Goal: Task Accomplishment & Management: Complete application form

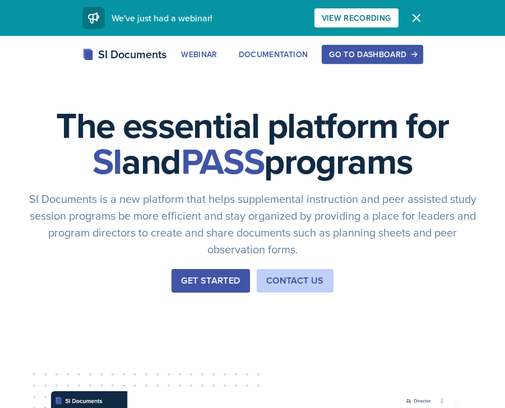
click at [206, 282] on div "Get Started" at bounding box center [210, 280] width 59 height 13
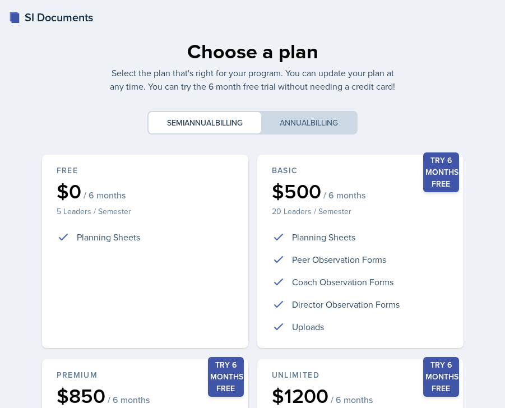
scroll to position [237, 0]
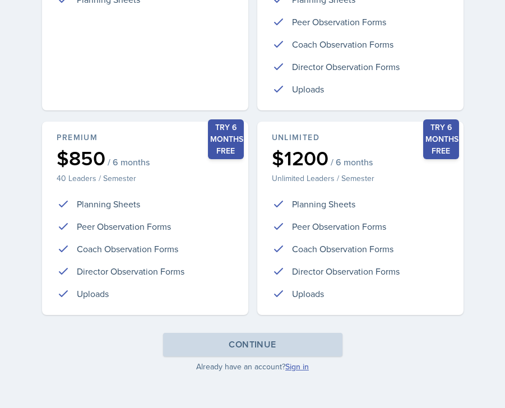
click at [292, 365] on link "Sign in" at bounding box center [297, 366] width 24 height 11
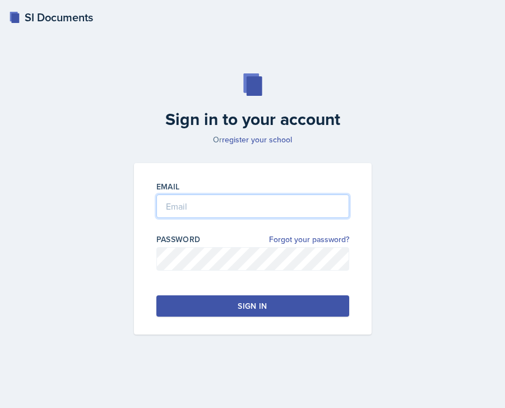
type input "[PERSON_NAME][EMAIL_ADDRESS][PERSON_NAME][DOMAIN_NAME]"
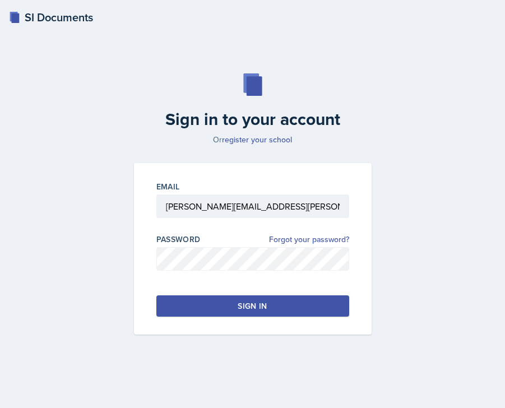
click at [209, 307] on button "Sign in" at bounding box center [252, 305] width 193 height 21
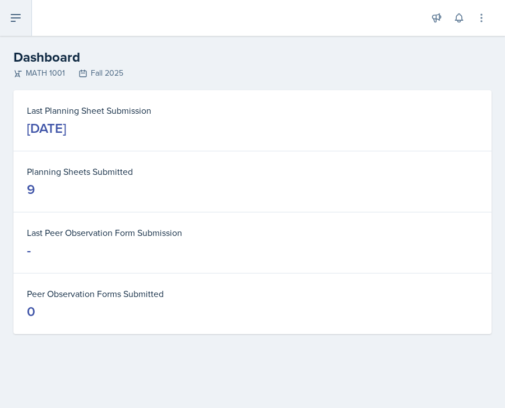
click at [21, 19] on icon at bounding box center [15, 17] width 13 height 13
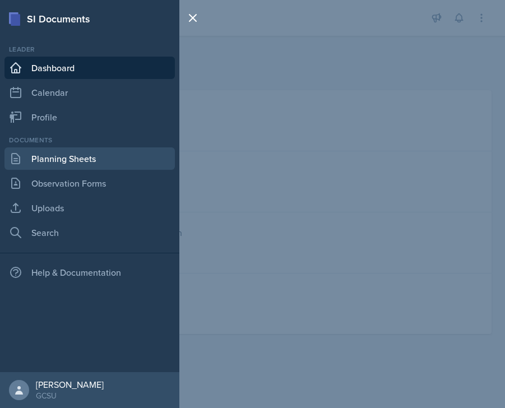
click at [41, 161] on link "Planning Sheets" at bounding box center [89, 158] width 170 height 22
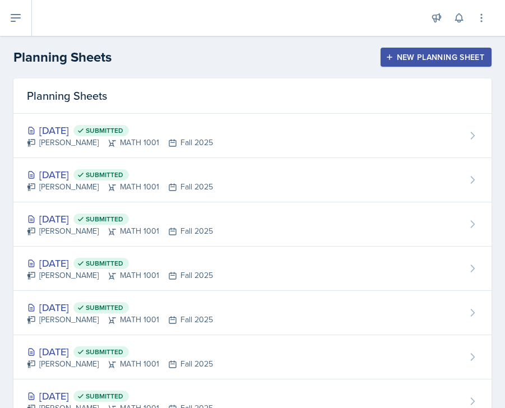
click at [406, 50] on button "New Planning Sheet" at bounding box center [435, 57] width 111 height 19
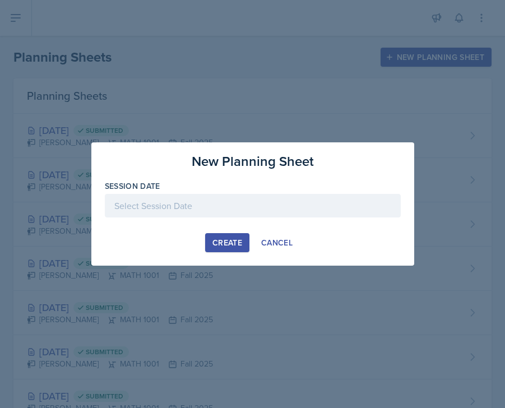
click at [180, 214] on div at bounding box center [253, 206] width 296 height 24
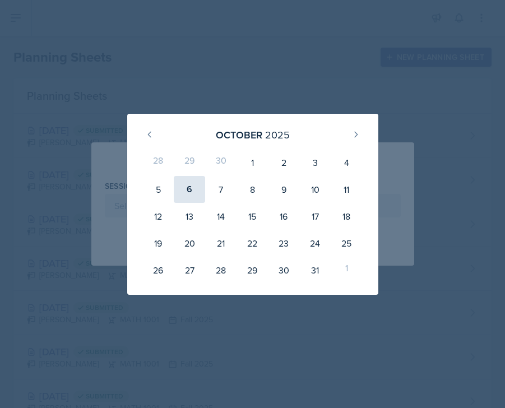
click at [194, 188] on div "6" at bounding box center [189, 189] width 31 height 27
type input "[DATE]"
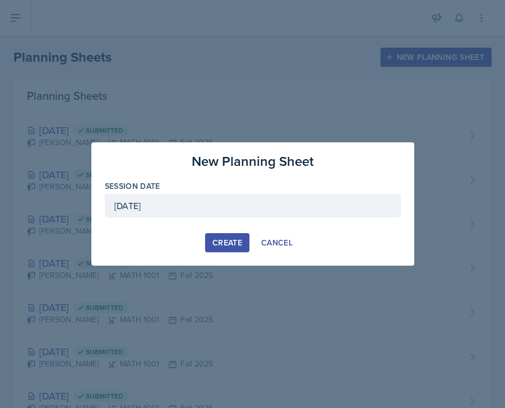
click at [225, 249] on button "Create" at bounding box center [227, 242] width 44 height 19
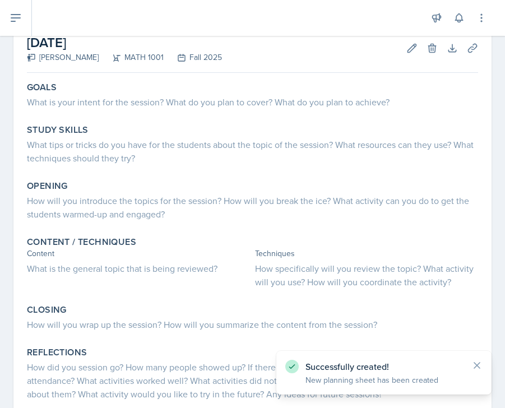
scroll to position [54, 0]
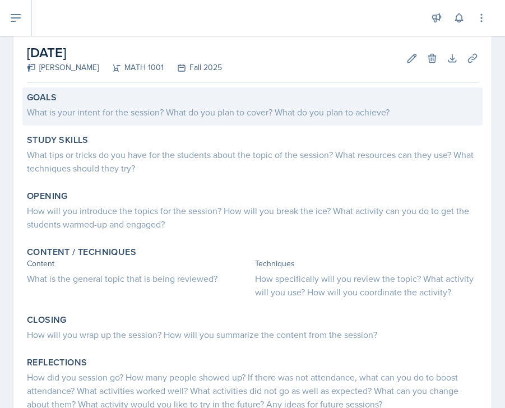
click at [62, 122] on div "Goals What is your intent for the session? What do you plan to cover? What do y…" at bounding box center [252, 106] width 460 height 38
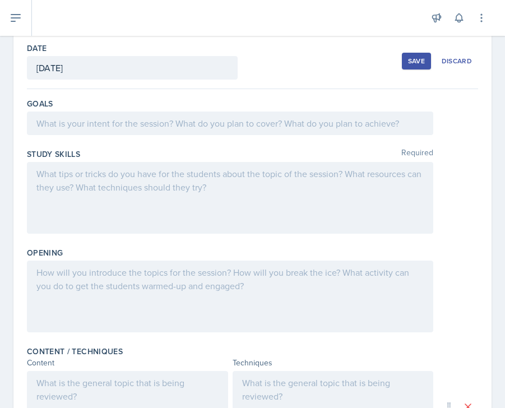
scroll to position [50, 0]
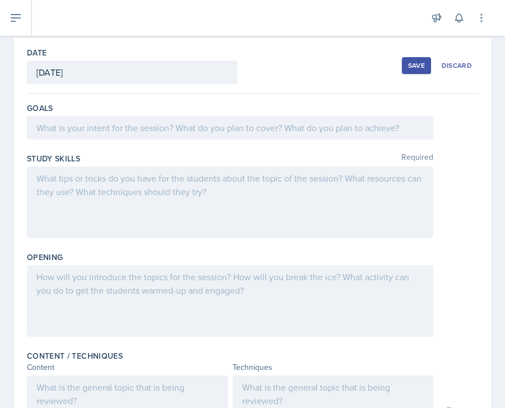
click at [63, 116] on div at bounding box center [230, 128] width 406 height 24
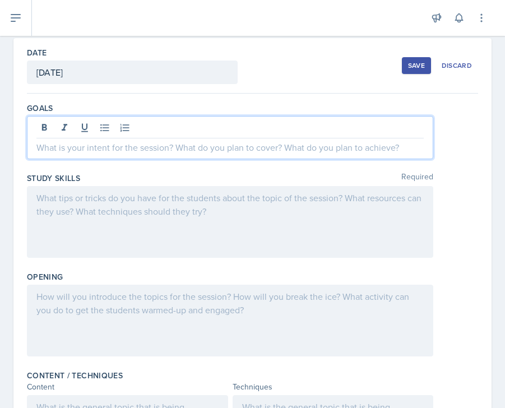
scroll to position [69, 0]
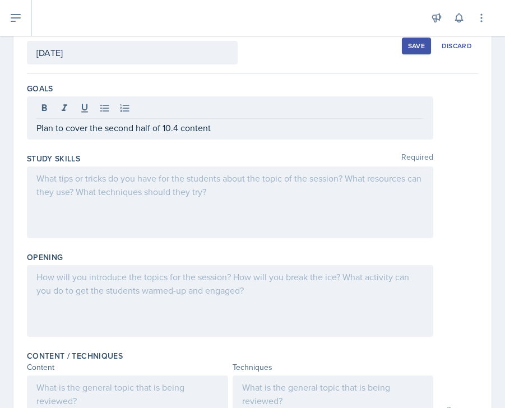
click at [75, 190] on div at bounding box center [230, 202] width 406 height 72
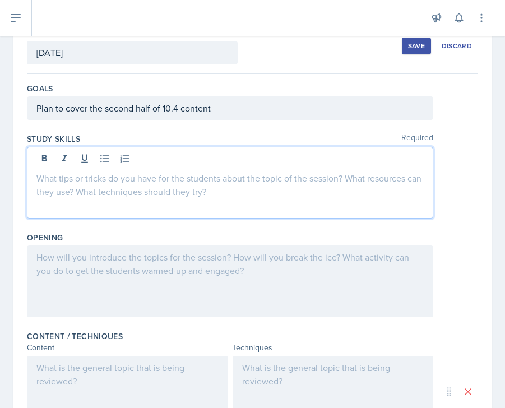
scroll to position [89, 0]
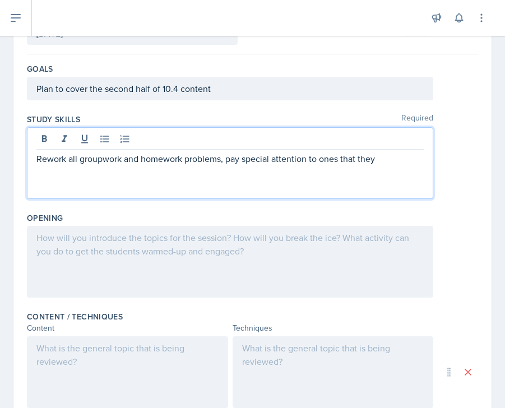
click at [94, 162] on p "Rework all groupwork and homework problems, pay special attention to ones that …" at bounding box center [229, 158] width 387 height 13
click at [104, 162] on p "Rework all groupwork and homework problems, pay special attention to ones that …" at bounding box center [229, 158] width 387 height 13
click at [386, 170] on div "Rework all group work and homework problems, pay special attention to ones that…" at bounding box center [230, 163] width 406 height 72
click at [385, 163] on p "Rework all group work and homework problems, pay special attention to ones that…" at bounding box center [229, 158] width 387 height 13
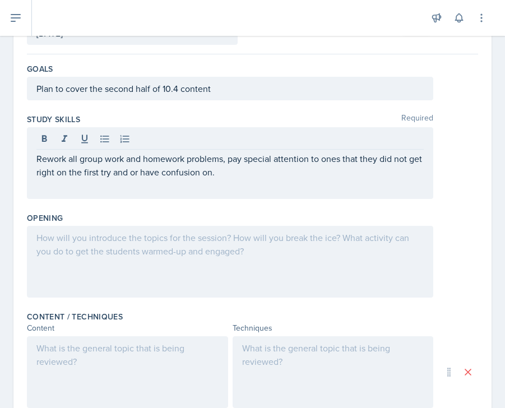
click at [239, 287] on div at bounding box center [230, 262] width 406 height 72
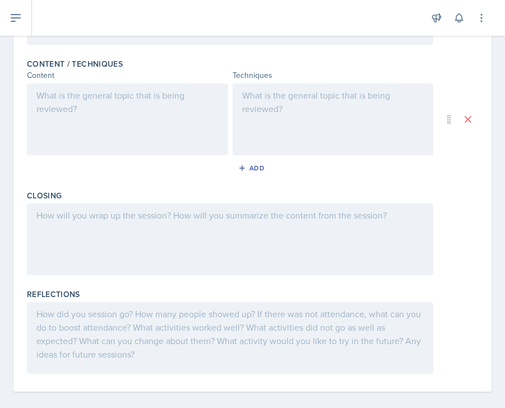
click at [179, 137] on div at bounding box center [127, 119] width 201 height 72
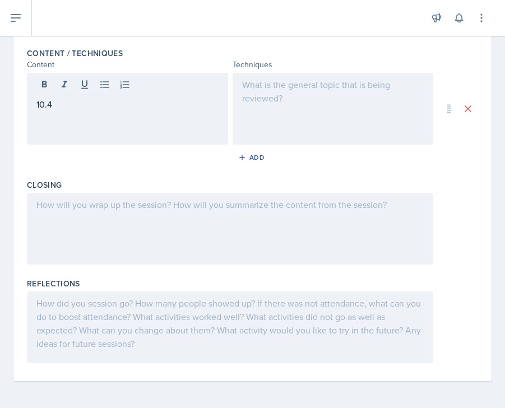
click at [325, 99] on div at bounding box center [332, 109] width 201 height 72
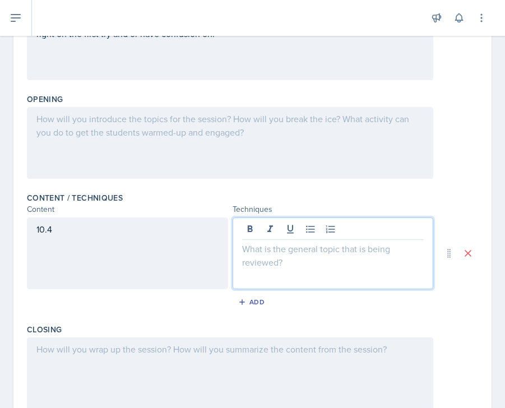
scroll to position [199, 0]
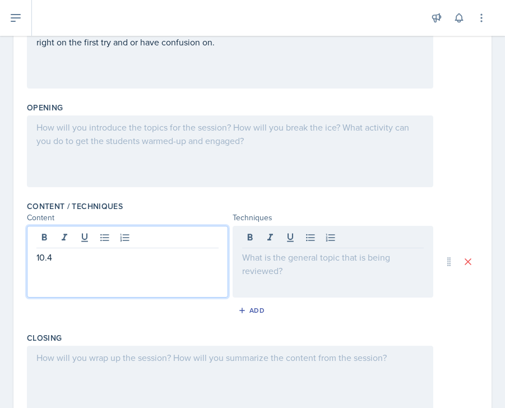
drag, startPoint x: 63, startPoint y: 242, endPoint x: 66, endPoint y: 270, distance: 27.6
click at [66, 270] on div "10.4" at bounding box center [127, 262] width 201 height 72
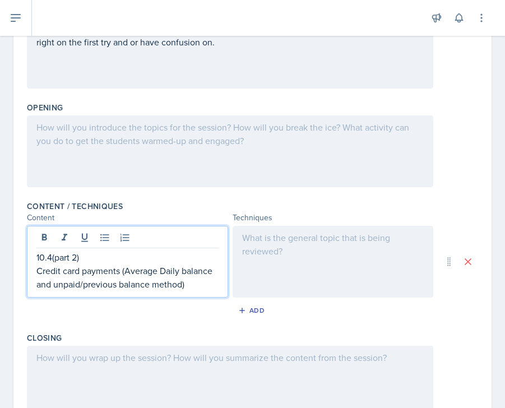
click at [273, 245] on div at bounding box center [332, 262] width 201 height 72
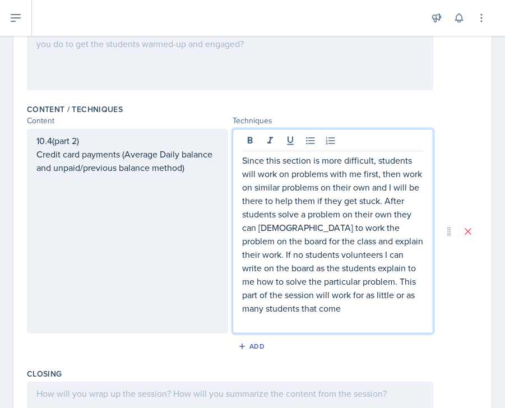
scroll to position [485, 0]
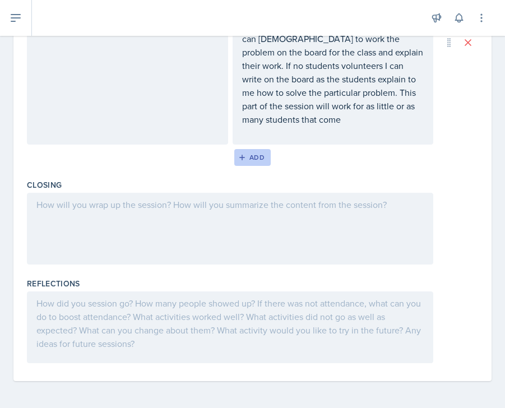
click at [256, 155] on div "Add" at bounding box center [252, 157] width 24 height 9
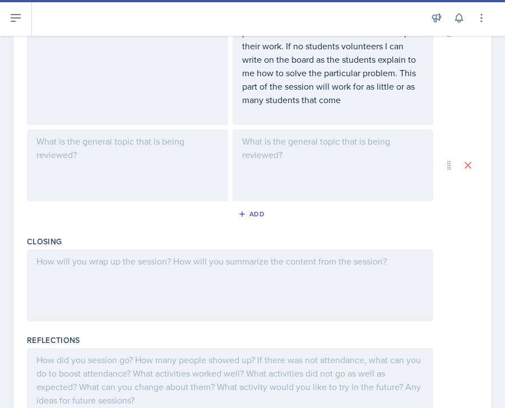
click at [49, 139] on div at bounding box center [127, 165] width 201 height 72
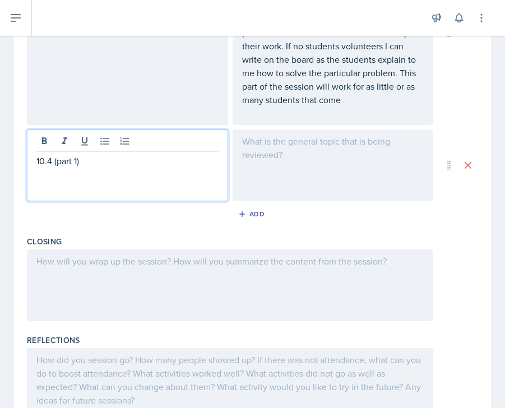
click at [283, 171] on div at bounding box center [332, 165] width 201 height 72
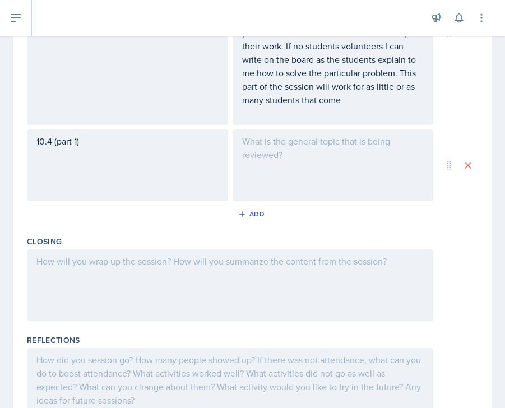
scroll to position [505, 0]
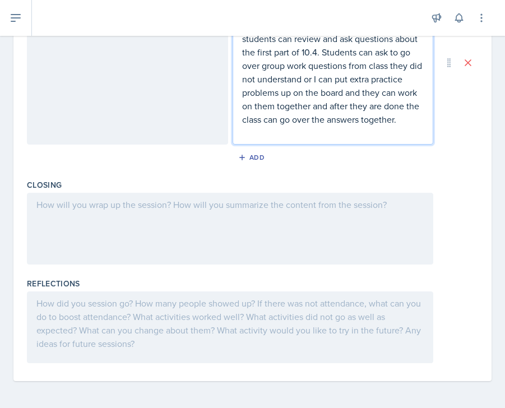
click at [265, 228] on div at bounding box center [230, 229] width 406 height 72
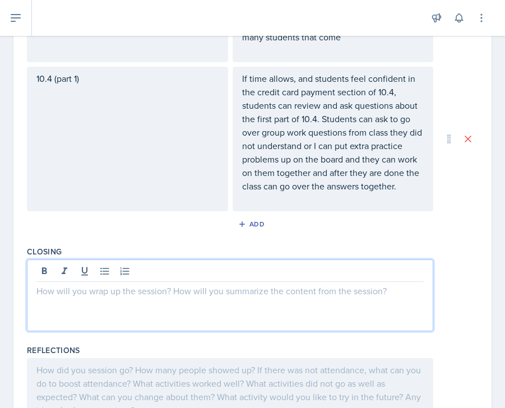
scroll to position [614, 0]
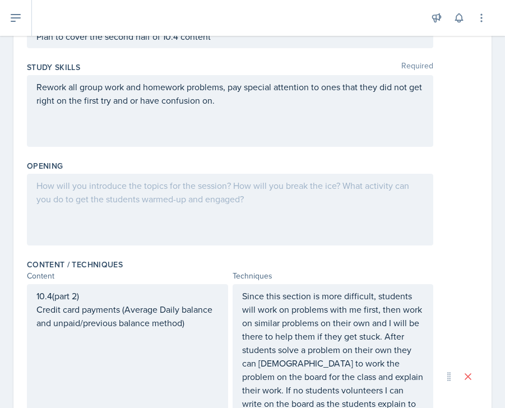
click at [110, 215] on div at bounding box center [230, 210] width 406 height 72
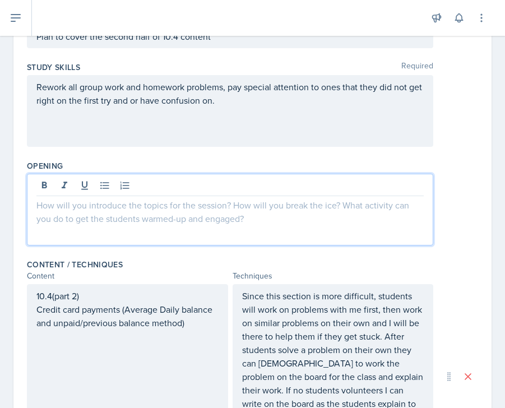
scroll to position [161, 0]
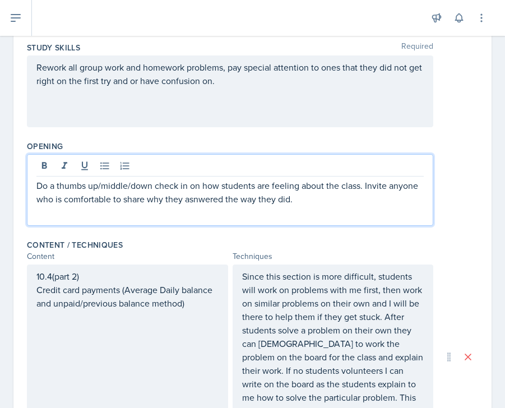
click at [200, 200] on p "Do a thumbs up/middle/down check in on how students are feeling about the class…" at bounding box center [229, 192] width 387 height 27
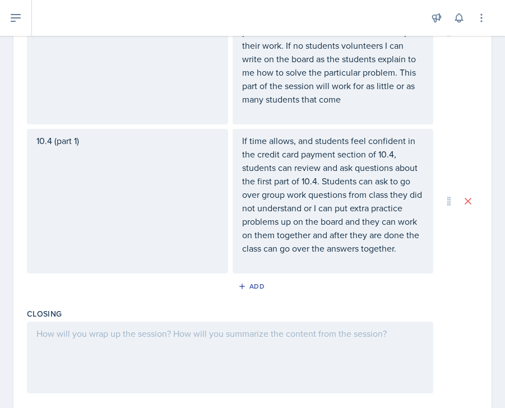
scroll to position [614, 0]
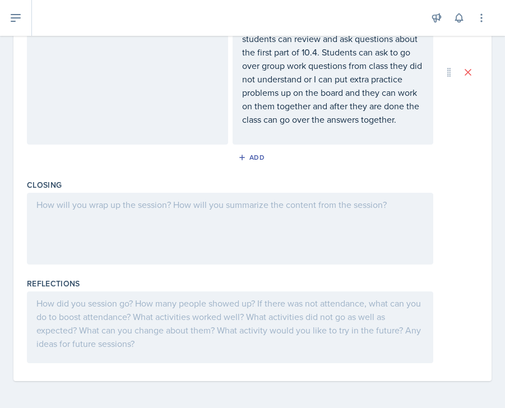
click at [163, 208] on div at bounding box center [230, 229] width 406 height 72
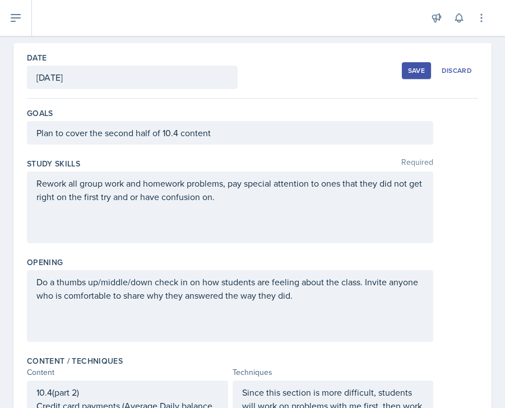
scroll to position [0, 0]
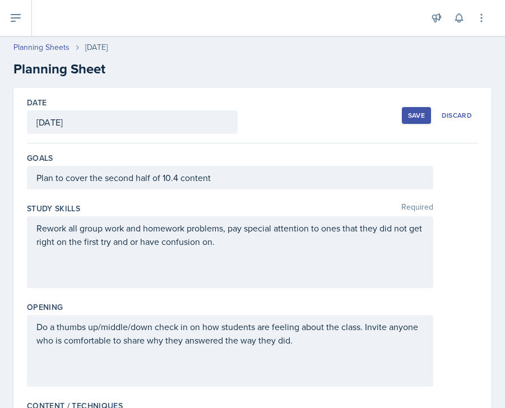
click at [412, 114] on div "Save" at bounding box center [416, 115] width 17 height 9
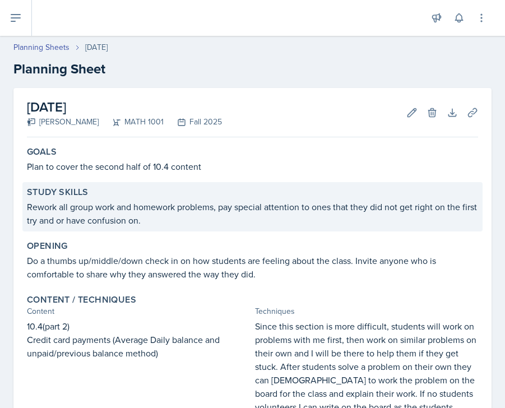
scroll to position [388, 0]
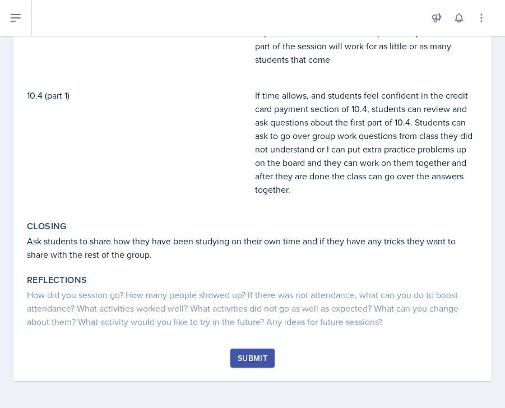
click at [250, 369] on div "Submit" at bounding box center [252, 364] width 451 height 32
click at [250, 360] on div "Submit" at bounding box center [252, 357] width 30 height 9
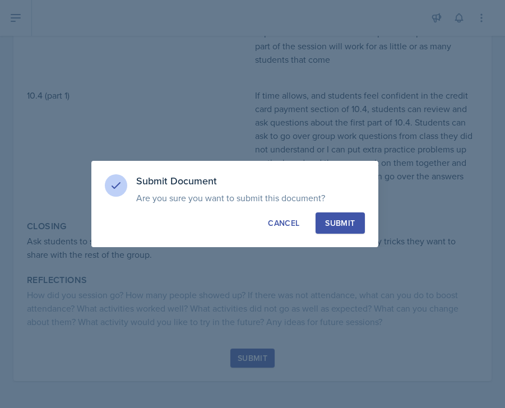
click at [341, 220] on div "Submit" at bounding box center [340, 222] width 30 height 11
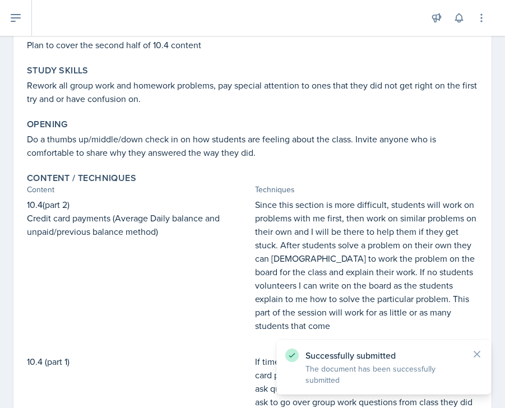
scroll to position [0, 0]
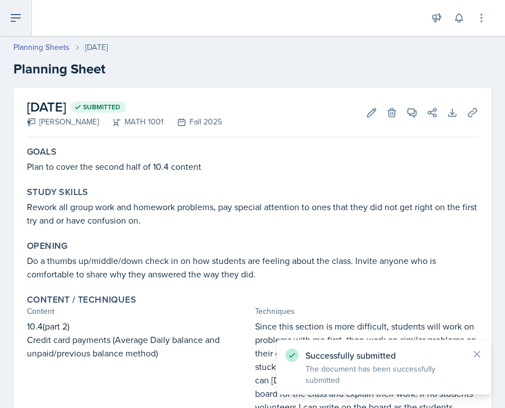
click at [24, 11] on button at bounding box center [16, 18] width 32 height 36
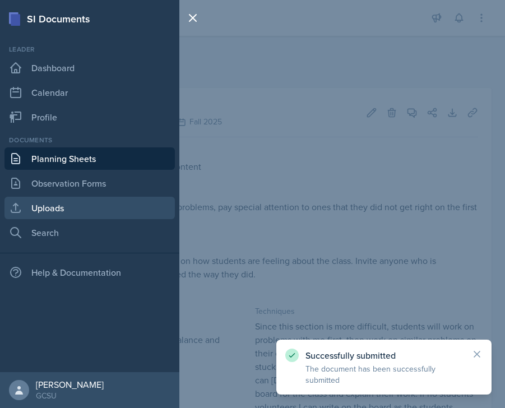
click at [66, 214] on link "Uploads" at bounding box center [89, 208] width 170 height 22
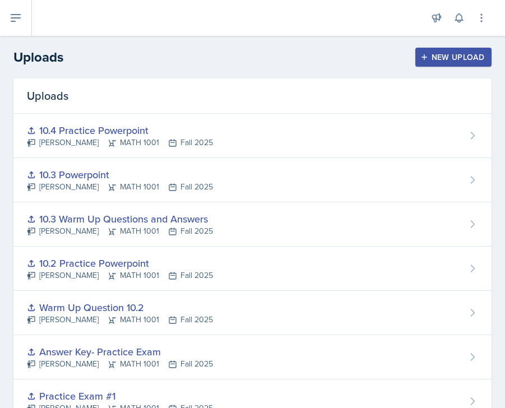
click at [433, 54] on div "New Upload" at bounding box center [453, 57] width 62 height 9
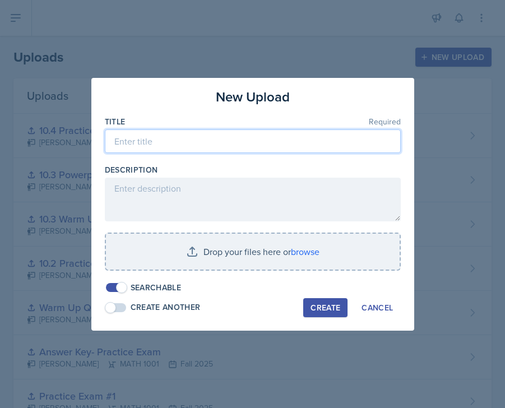
click at [232, 140] on input at bounding box center [253, 141] width 296 height 24
type input "10.4 Practice Powerpoint Part 2"
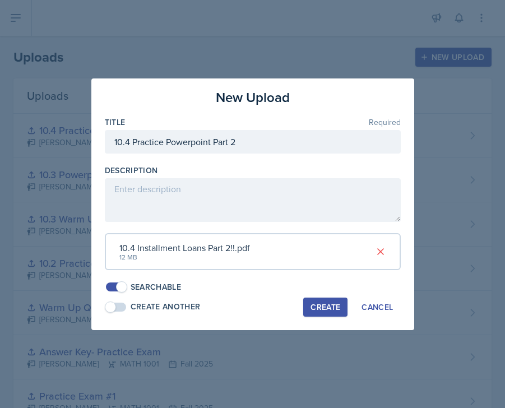
click at [323, 304] on div "Create" at bounding box center [325, 306] width 30 height 9
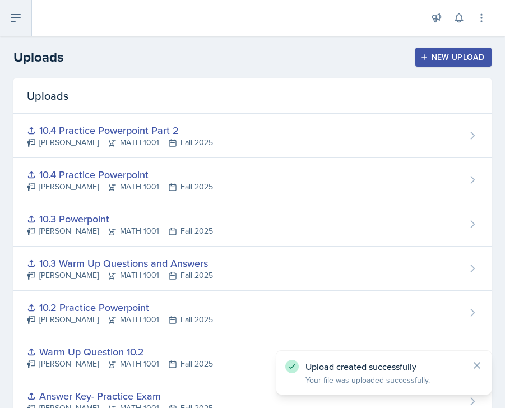
click at [16, 16] on icon at bounding box center [15, 17] width 13 height 13
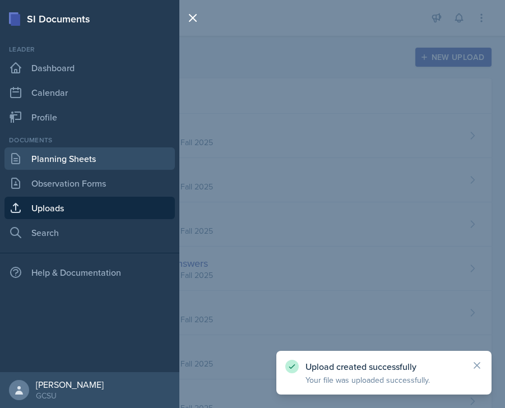
click at [68, 157] on link "Planning Sheets" at bounding box center [89, 158] width 170 height 22
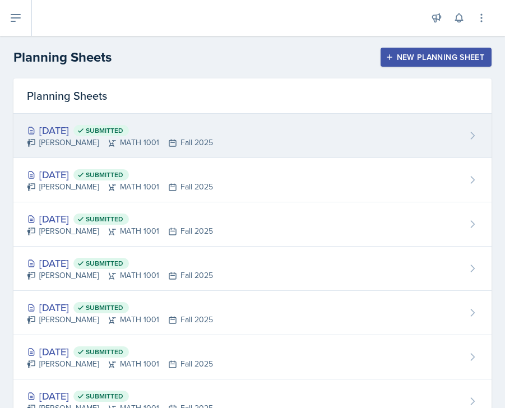
click at [72, 132] on div "[DATE] Submitted" at bounding box center [120, 130] width 186 height 15
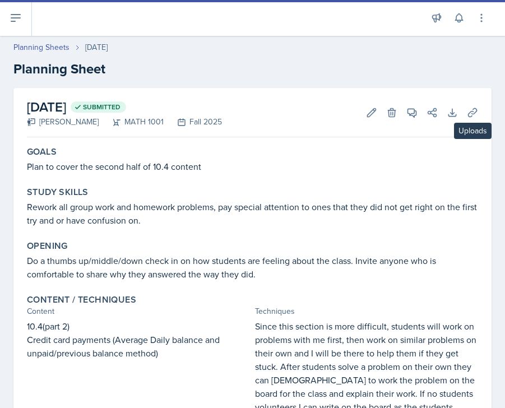
click at [483, 110] on div "[DATE] Submitted [PERSON_NAME] MATH 1001 Fall 2025 Edit Delete View Comments Co…" at bounding box center [252, 390] width 478 height 605
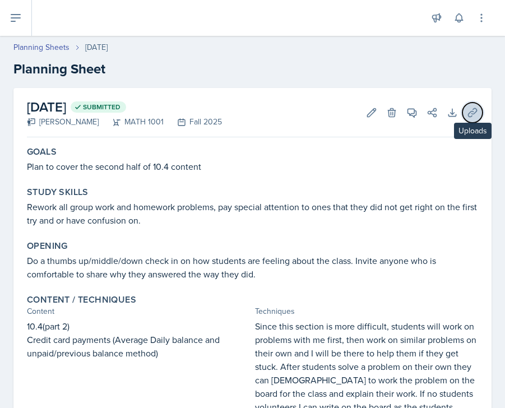
click at [475, 110] on icon at bounding box center [471, 112] width 11 height 11
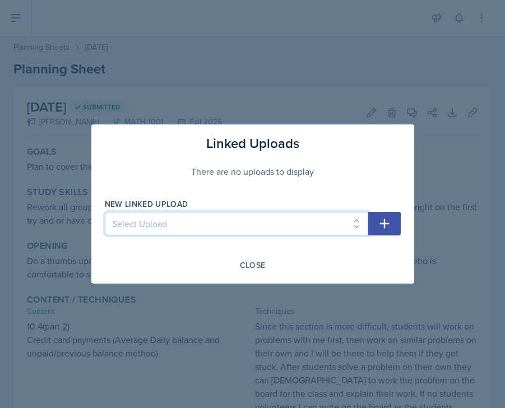
click at [295, 227] on select "Select Upload Practice Problems from Homework (Math 1001 14.1) Practice Problem…" at bounding box center [236, 224] width 263 height 24
select select "15e0cd78-347e-4877-9091-833bc118059d"
click at [105, 212] on select "Select Upload Practice Problems from Homework (Math 1001 14.1) Practice Problem…" at bounding box center [236, 224] width 263 height 24
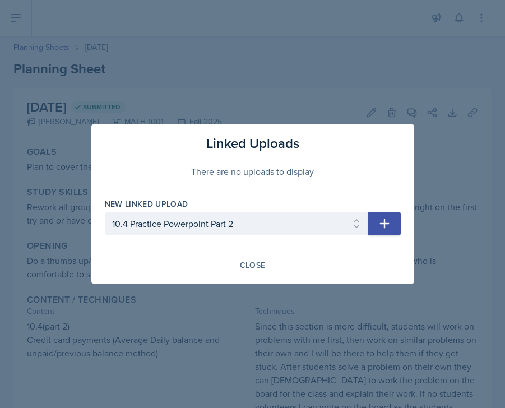
click at [381, 218] on icon "button" at bounding box center [383, 223] width 13 height 13
select select
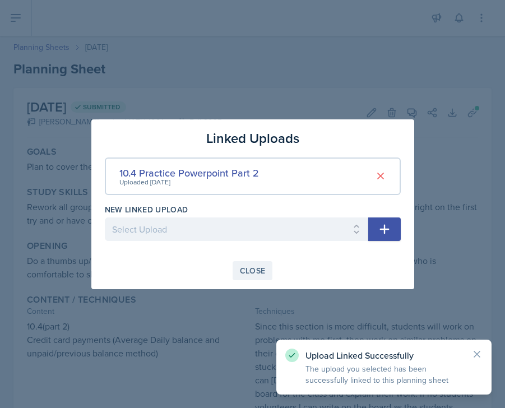
click at [257, 266] on div "Close" at bounding box center [253, 270] width 26 height 9
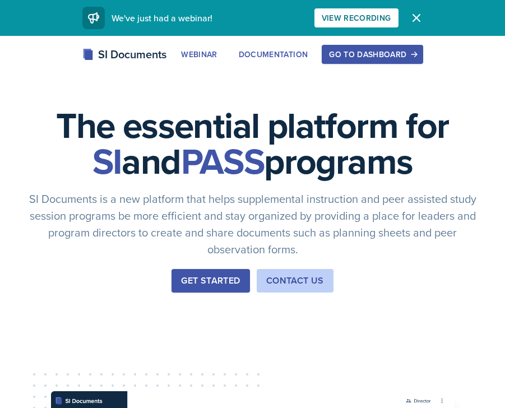
click at [191, 279] on div "Get Started" at bounding box center [210, 280] width 59 height 13
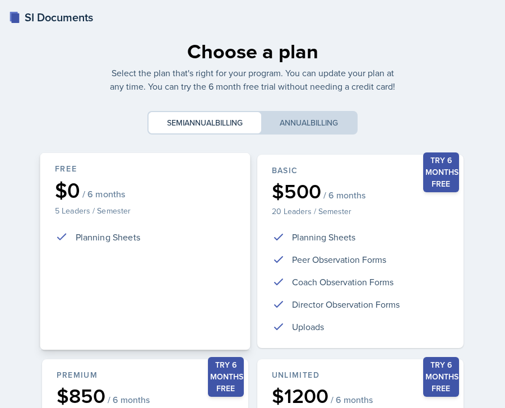
scroll to position [237, 0]
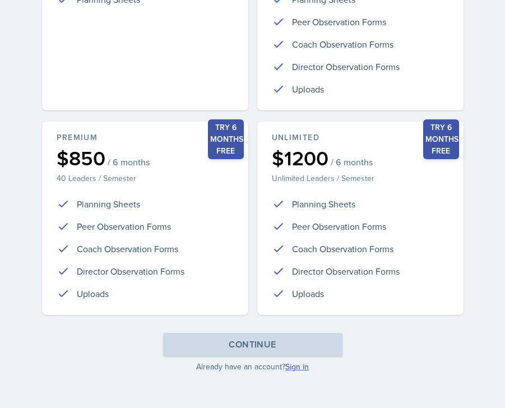
click at [293, 363] on link "Sign in" at bounding box center [297, 366] width 24 height 11
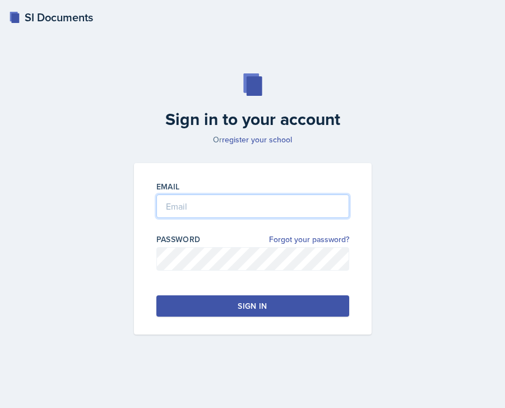
type input "[PERSON_NAME][EMAIL_ADDRESS][PERSON_NAME][DOMAIN_NAME]"
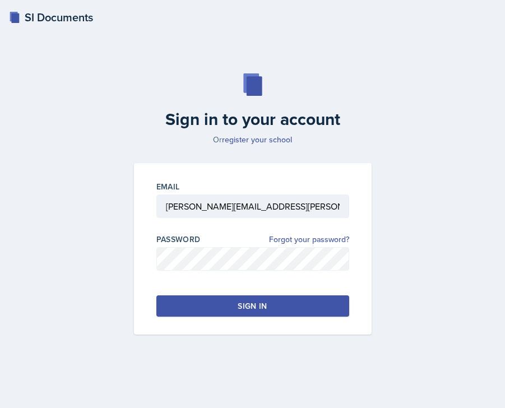
click at [217, 312] on button "Sign in" at bounding box center [252, 305] width 193 height 21
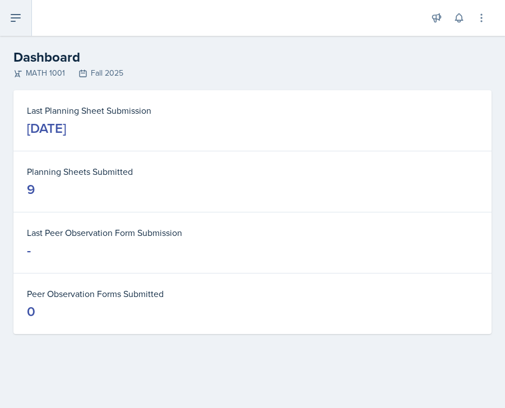
click at [20, 17] on icon at bounding box center [15, 17] width 13 height 13
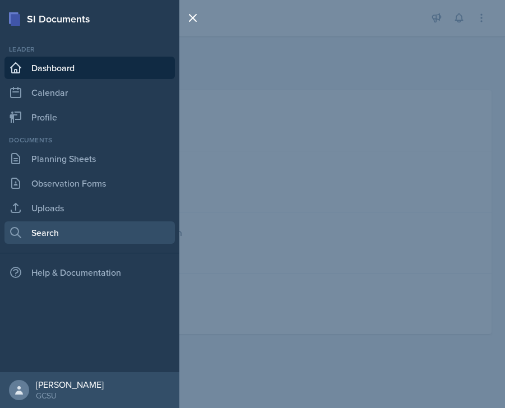
click at [44, 229] on link "Search" at bounding box center [89, 232] width 170 height 22
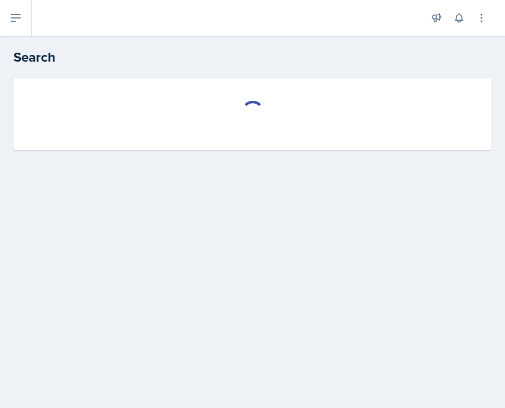
select select "all"
select select "1"
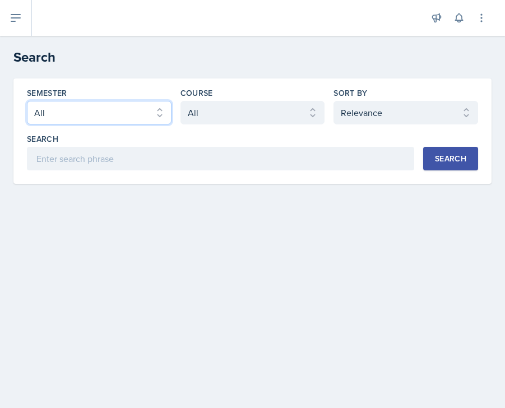
click at [82, 117] on select "Select semester All Fall 2025 Spring 2025 Fall 2024 Spring 2024 Fall 2023 Sprin…" at bounding box center [99, 113] width 144 height 24
select select "b95d2253-5877-4a86-98d0-f81876ad46d6"
click at [27, 101] on select "Select semester All Fall 2025 Spring 2025 Fall 2024 Spring 2024 Fall 2023 Sprin…" at bounding box center [99, 113] width 144 height 24
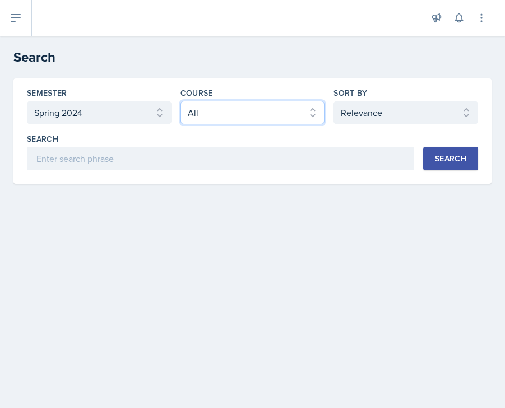
click at [208, 107] on select "Select course All ACCT 3101 ACCT 3102 ASTR 1000 BIOL 1100 BIOL 1107 BIOL 1108 B…" at bounding box center [252, 113] width 144 height 24
select select "c791e157-50e7-4c52-bb41-8889e21dc1fd"
click at [180, 101] on select "Select course All ACCT 3101 ACCT 3102 ASTR 1000 BIOL 1100 BIOL 1107 BIOL 1108 B…" at bounding box center [252, 113] width 144 height 24
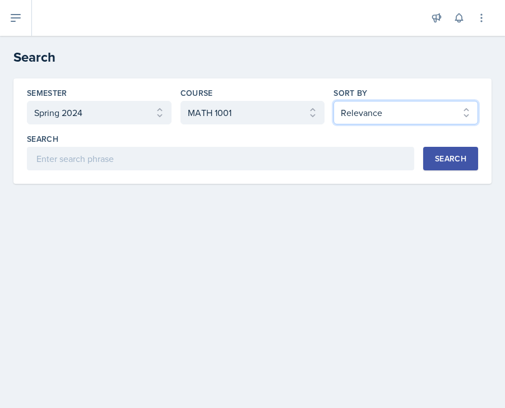
click at [384, 109] on select "Select sort by Relevance Document Date (Asc) Document Date (Desc)" at bounding box center [405, 113] width 144 height 24
select select "2"
click at [333, 101] on select "Select sort by Relevance Document Date (Asc) Document Date (Desc)" at bounding box center [405, 113] width 144 height 24
click at [449, 158] on div "Search" at bounding box center [450, 158] width 31 height 9
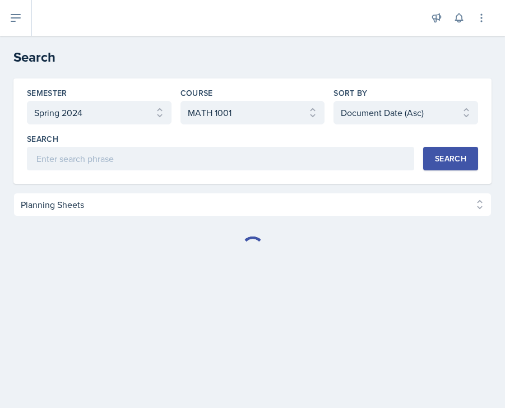
select select "Planning Sheets (49)"
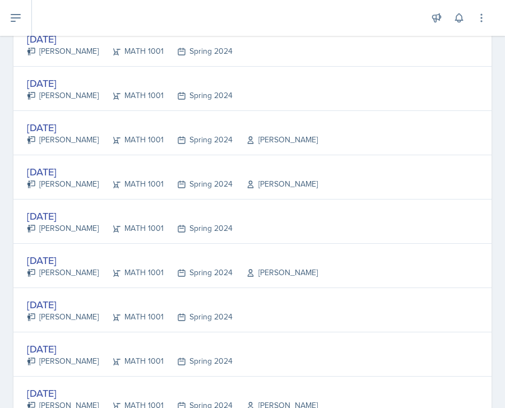
scroll to position [742, 0]
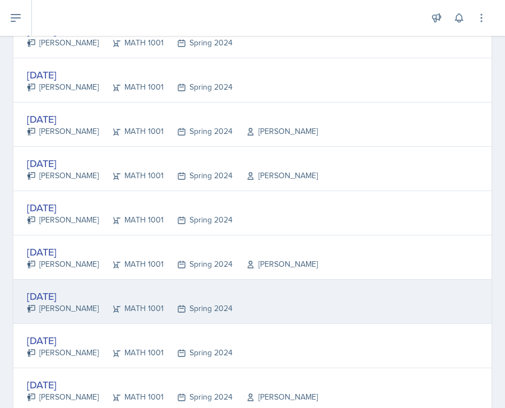
click at [58, 295] on div "Feb 15th, 2024" at bounding box center [130, 295] width 206 height 15
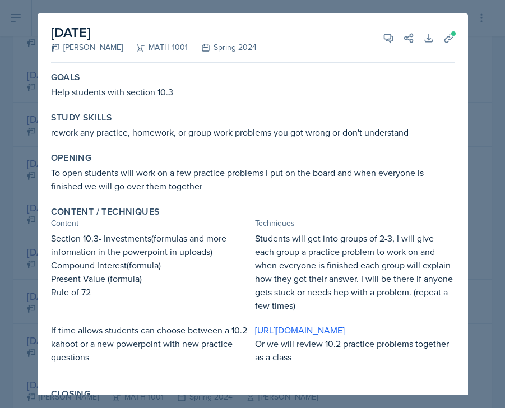
click at [486, 87] on div at bounding box center [252, 204] width 505 height 408
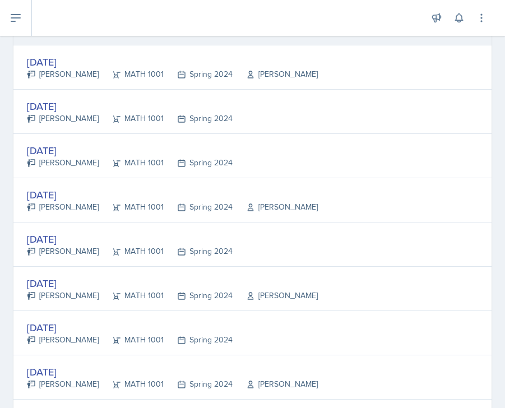
scroll to position [935, 0]
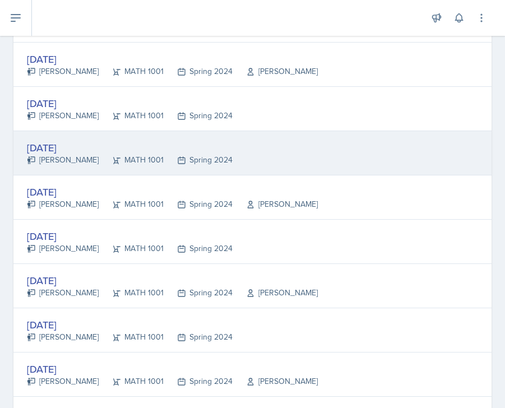
click at [64, 146] on div "Feb 20th, 2024" at bounding box center [130, 147] width 206 height 15
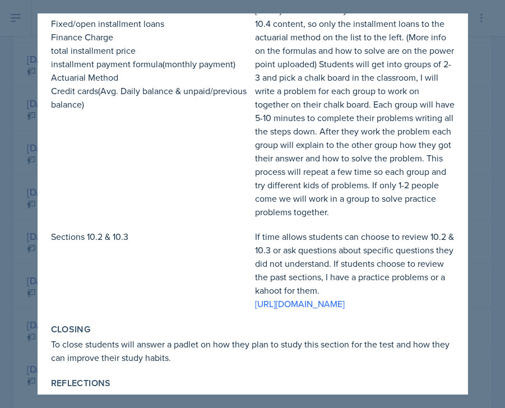
scroll to position [310, 0]
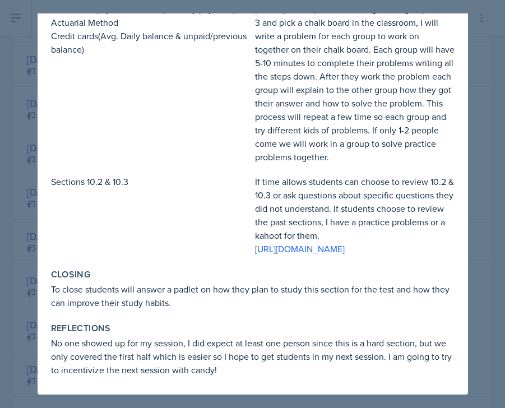
click at [494, 154] on div at bounding box center [252, 204] width 505 height 408
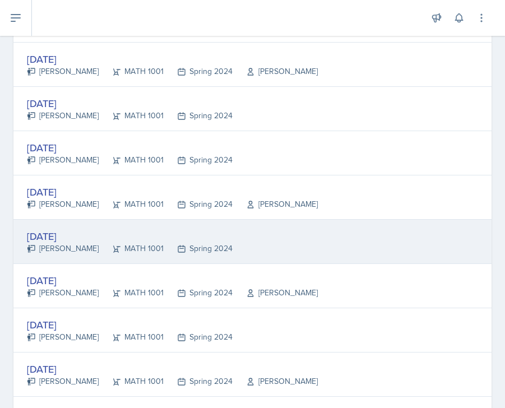
click at [54, 241] on div "Feb 22nd, 2024" at bounding box center [130, 235] width 206 height 15
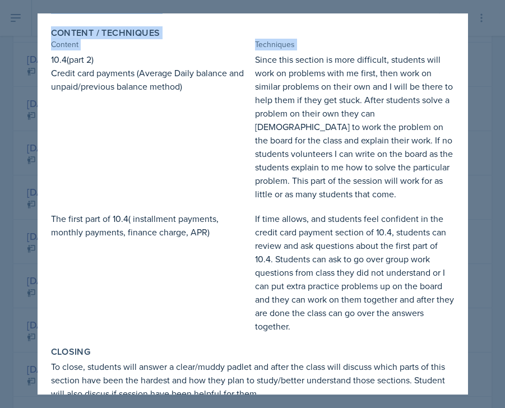
scroll to position [269, 0]
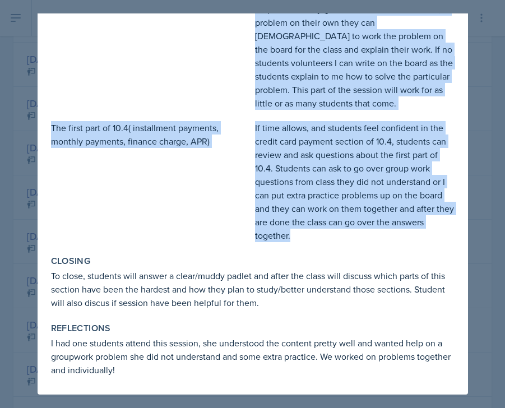
drag, startPoint x: 46, startPoint y: 167, endPoint x: 316, endPoint y: 237, distance: 278.2
click at [316, 237] on div "Content / Techniques Content Techniques 10.4(part 2) Credit card payments (Aver…" at bounding box center [252, 89] width 412 height 314
copy div "10.4(part 2) Credit card payments (Average Daily balance and unpaid/previous ba…"
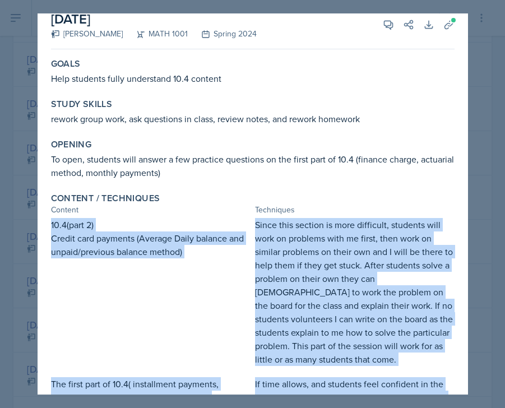
scroll to position [0, 0]
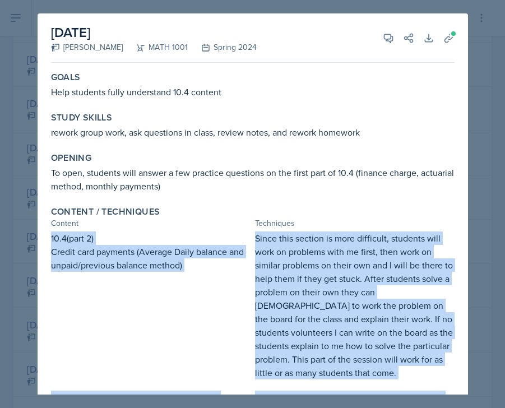
click at [208, 300] on div "10.4(part 2) Credit card payments (Average Daily balance and unpaid/previous ba…" at bounding box center [150, 305] width 199 height 148
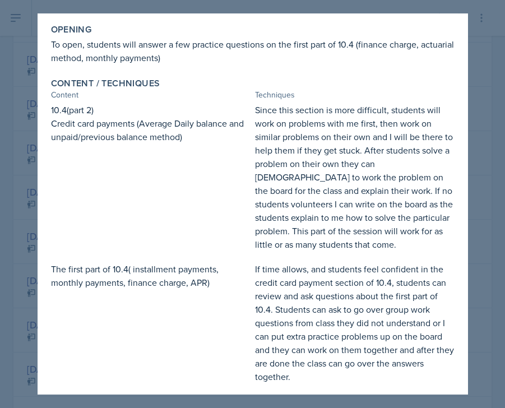
scroll to position [129, 0]
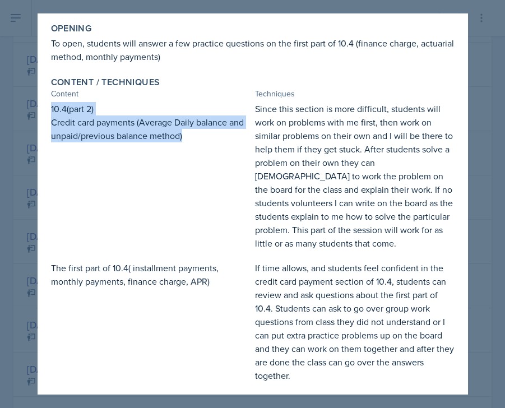
drag, startPoint x: 52, startPoint y: 106, endPoint x: 212, endPoint y: 142, distance: 164.1
click at [212, 142] on div "10.4(part 2) Credit card payments (Average Daily balance and unpaid/previous ba…" at bounding box center [150, 176] width 199 height 148
copy div "10.4(part 2) Credit card payments (Average Daily balance and unpaid/previous ba…"
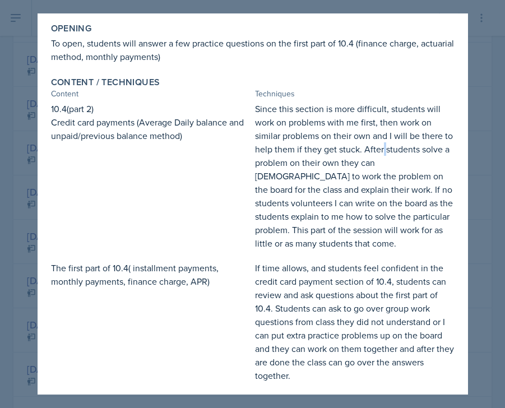
click at [383, 150] on p "Since this section is more difficult, students will work on problems with me fi…" at bounding box center [354, 176] width 199 height 148
click at [247, 114] on p "10.4(part 2)" at bounding box center [150, 108] width 199 height 13
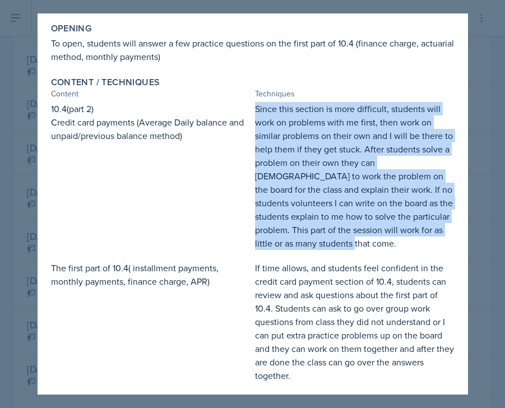
drag, startPoint x: 255, startPoint y: 110, endPoint x: 295, endPoint y: 246, distance: 141.8
click at [295, 246] on p "Since this section is more difficult, students will work on problems with me fi…" at bounding box center [354, 176] width 199 height 148
copy p "Since this section is more difficult, students will work on problems with me fi…"
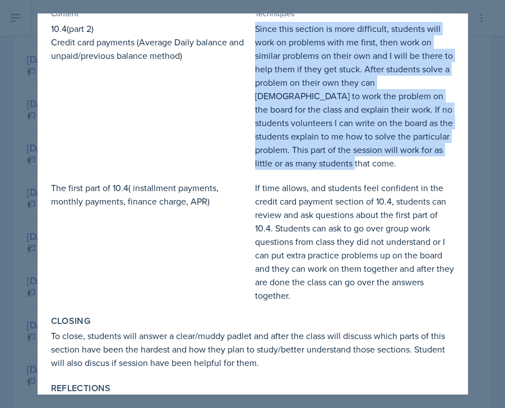
scroll to position [217, 0]
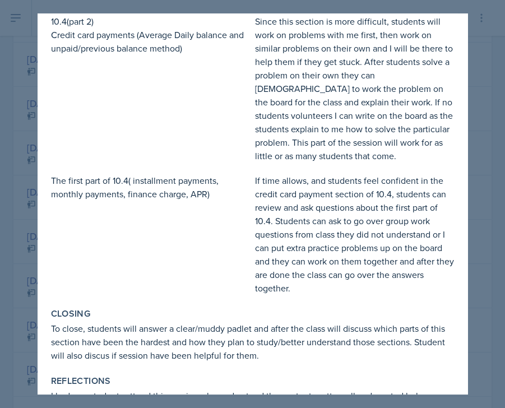
click at [48, 179] on div "Content / Techniques Content Techniques 10.4(part 2) Credit card payments (Aver…" at bounding box center [252, 142] width 412 height 314
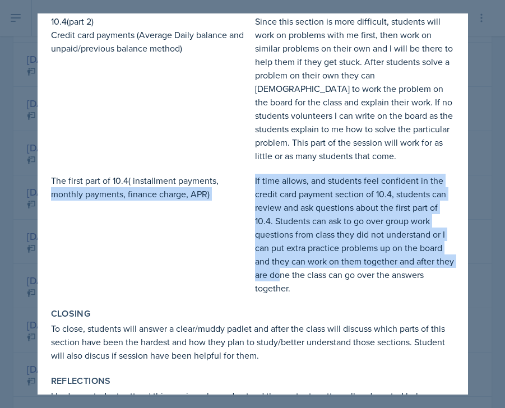
drag, startPoint x: 241, startPoint y: 182, endPoint x: 268, endPoint y: 231, distance: 55.6
click at [278, 265] on div "The first part of 10.4( installment payments, monthly payments, finance charge,…" at bounding box center [252, 234] width 403 height 121
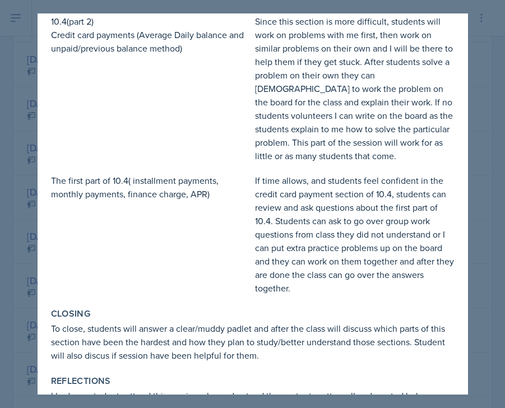
drag, startPoint x: 264, startPoint y: 156, endPoint x: 259, endPoint y: 164, distance: 9.8
click at [264, 156] on p "Since this section is more difficult, students will work on problems with me fi…" at bounding box center [354, 89] width 199 height 148
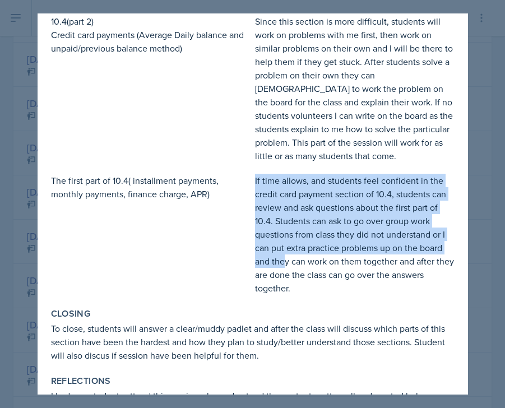
scroll to position [216, 0]
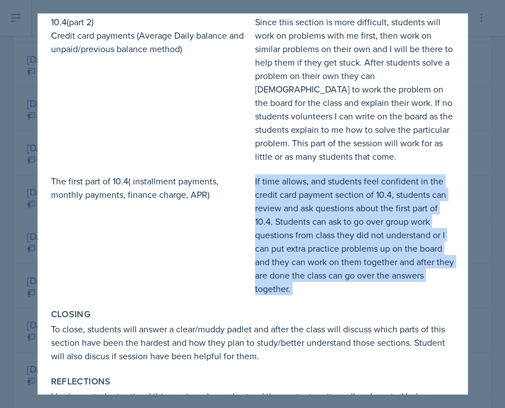
drag, startPoint x: 254, startPoint y: 180, endPoint x: 288, endPoint y: 304, distance: 128.4
click at [288, 304] on div "Goals Help students fully understand 10.4 content Study Skills rework group wor…" at bounding box center [252, 149] width 403 height 596
copy div "If time allows, and students feel confident in the credit card payment section …"
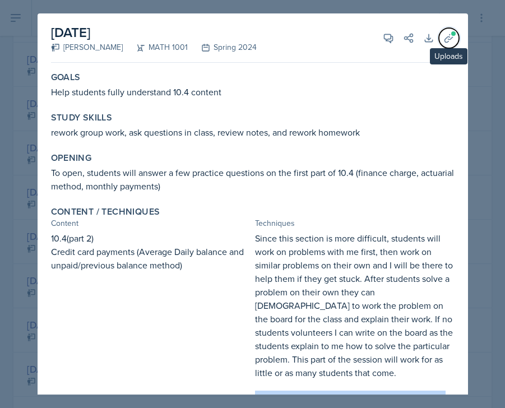
click at [446, 36] on icon at bounding box center [448, 37] width 11 height 11
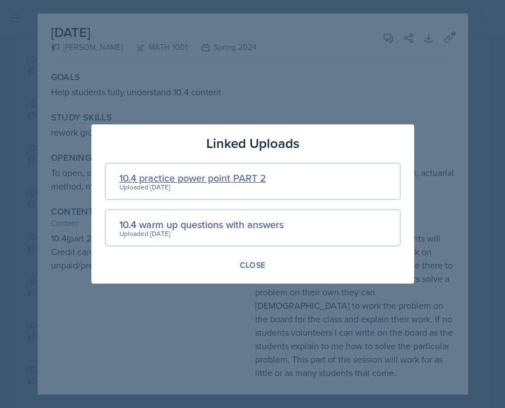
click at [230, 177] on div "10.4 practice power point PART 2" at bounding box center [192, 177] width 147 height 15
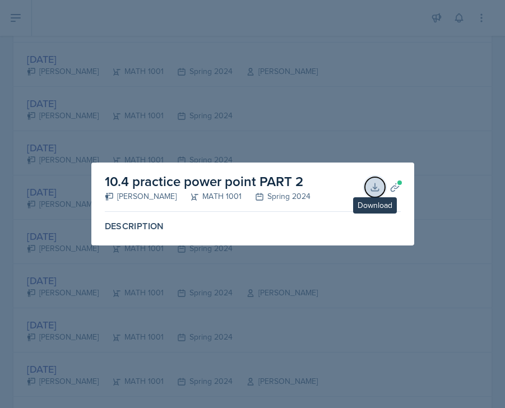
click at [375, 184] on icon at bounding box center [374, 186] width 11 height 11
